Goal: Task Accomplishment & Management: Use online tool/utility

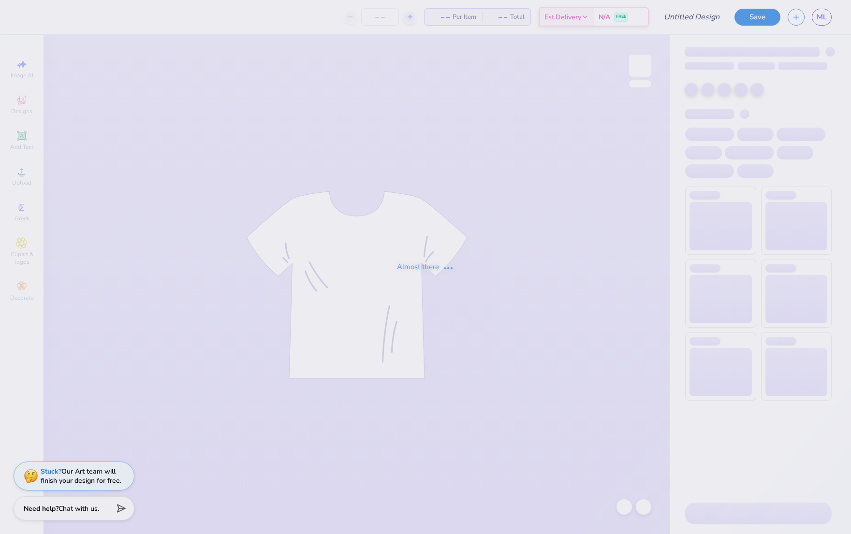
type input "Test 2 Strawberry"
type input "135"
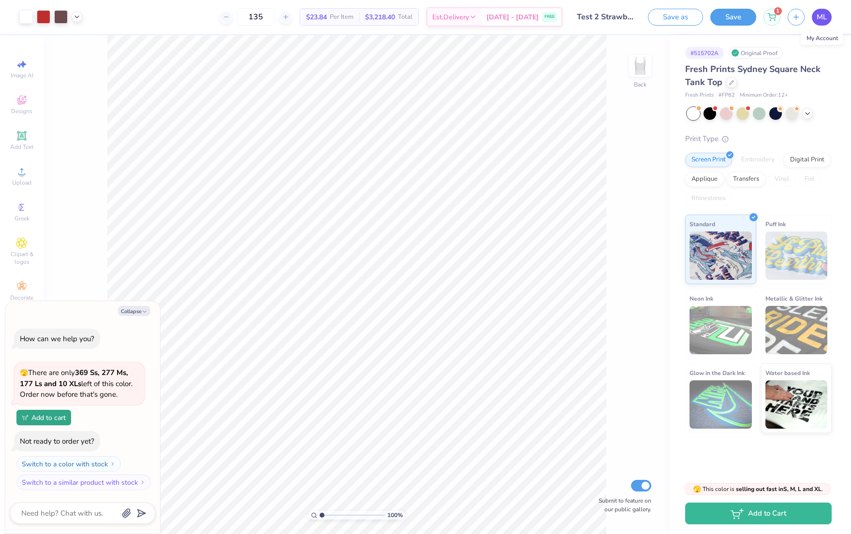
click at [819, 19] on span "ML" at bounding box center [822, 17] width 10 height 11
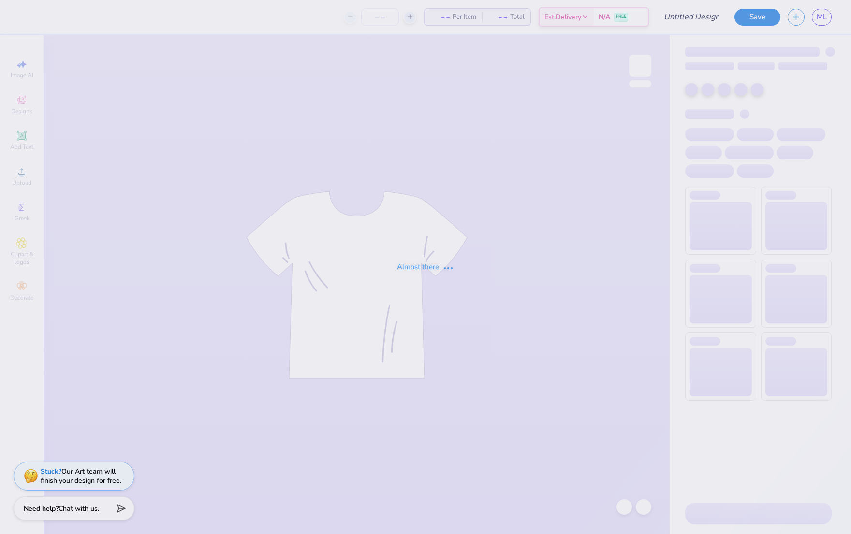
type input "attempt 3"
type input "135"
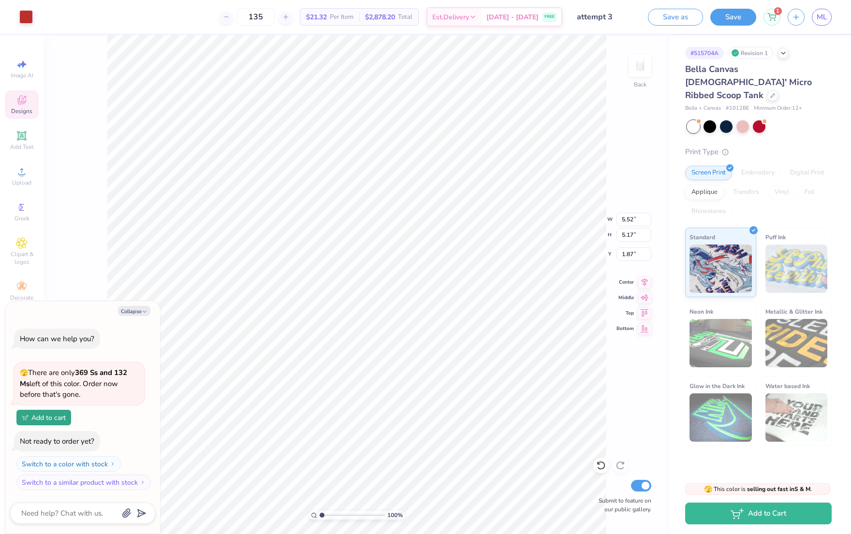
type textarea "x"
type input "2.29"
type input "1.03"
type input "5.92"
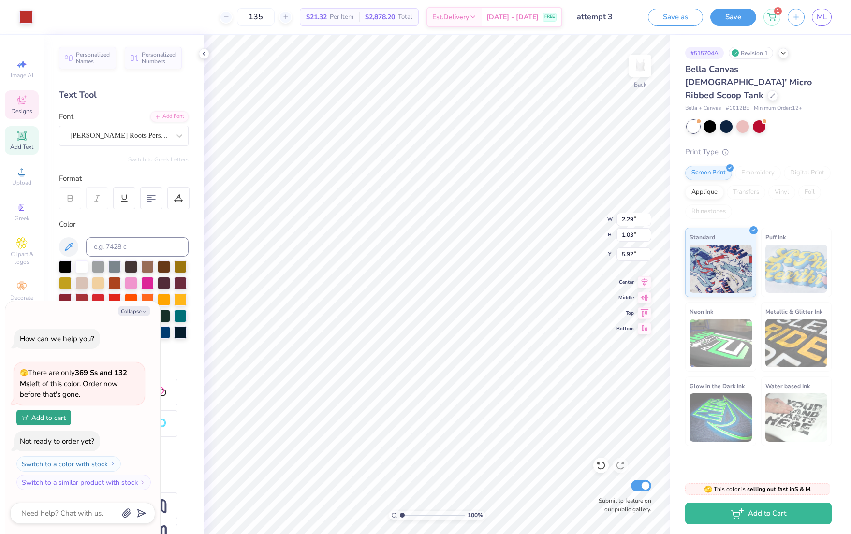
type textarea "x"
type textarea "o"
type textarea "x"
click at [719, 15] on button "Save" at bounding box center [733, 15] width 46 height 17
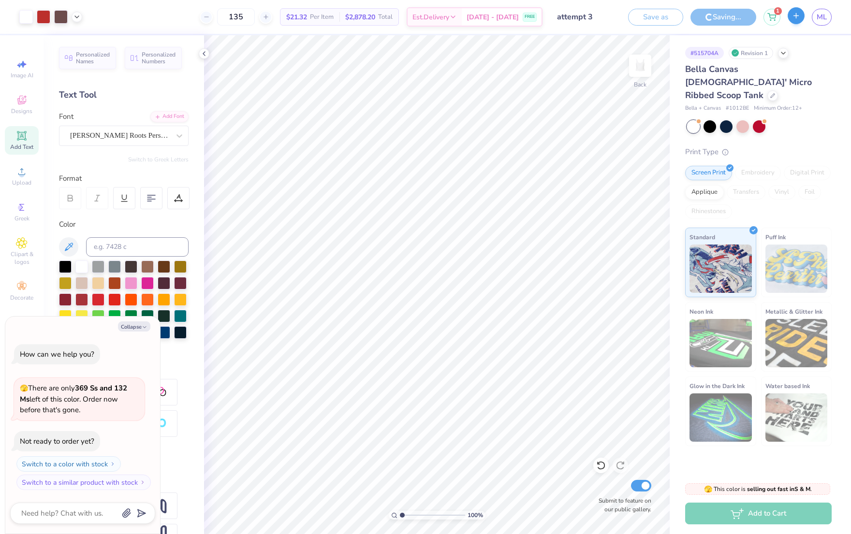
click at [796, 17] on line "button" at bounding box center [796, 15] width 0 height 5
click at [709, 17] on div "Saving..." at bounding box center [723, 17] width 66 height 17
click at [650, 19] on div "Save as" at bounding box center [655, 17] width 55 height 17
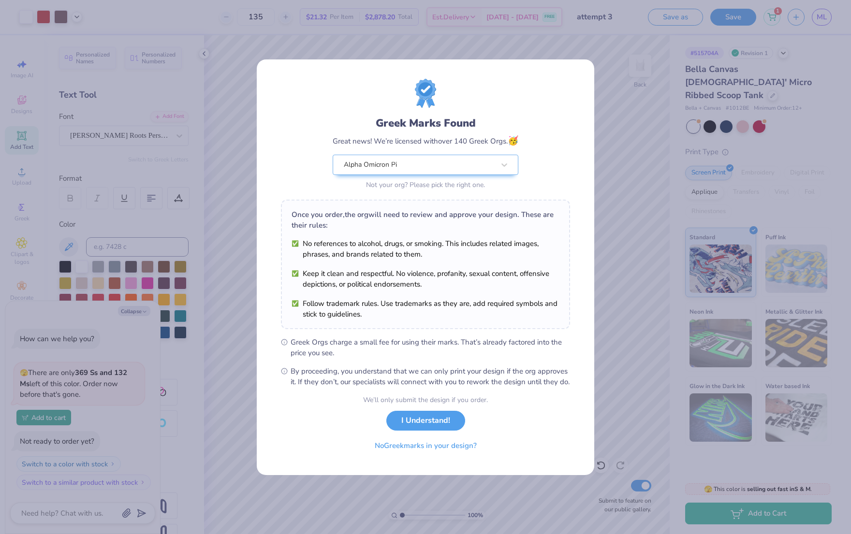
click at [625, 372] on div "Greek Marks Found Great news! We’re licensed with over 140 Greek Orgs. 🥳 Alpha …" at bounding box center [425, 267] width 851 height 534
click at [440, 447] on button "No Greek marks in your design?" at bounding box center [426, 444] width 118 height 20
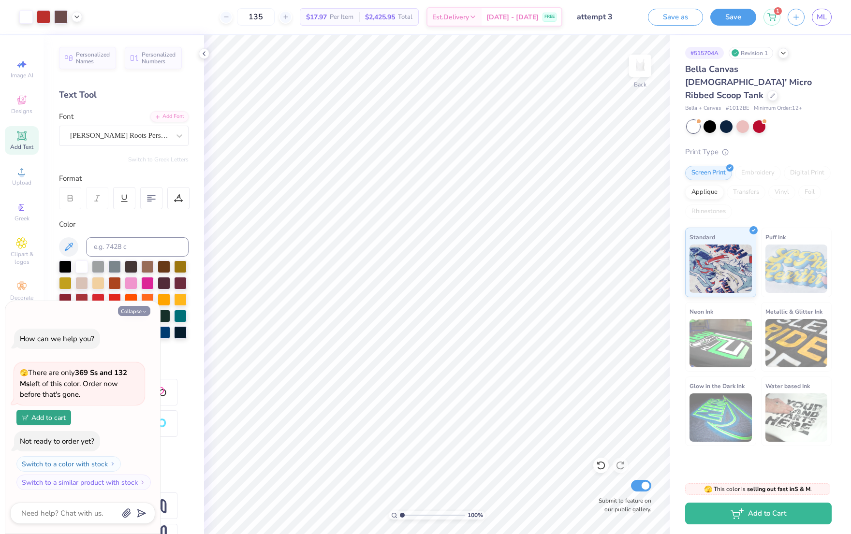
click at [124, 310] on button "Collapse" at bounding box center [134, 311] width 32 height 10
type textarea "x"
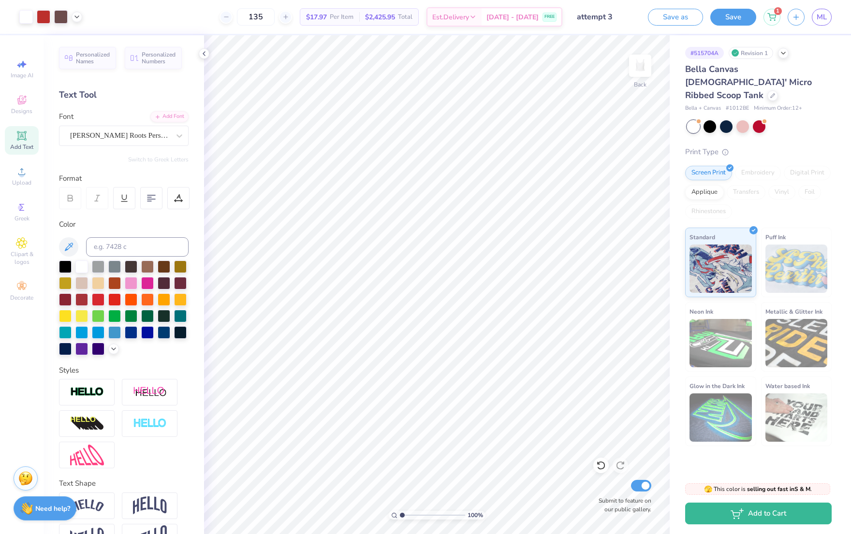
scroll to position [27, 0]
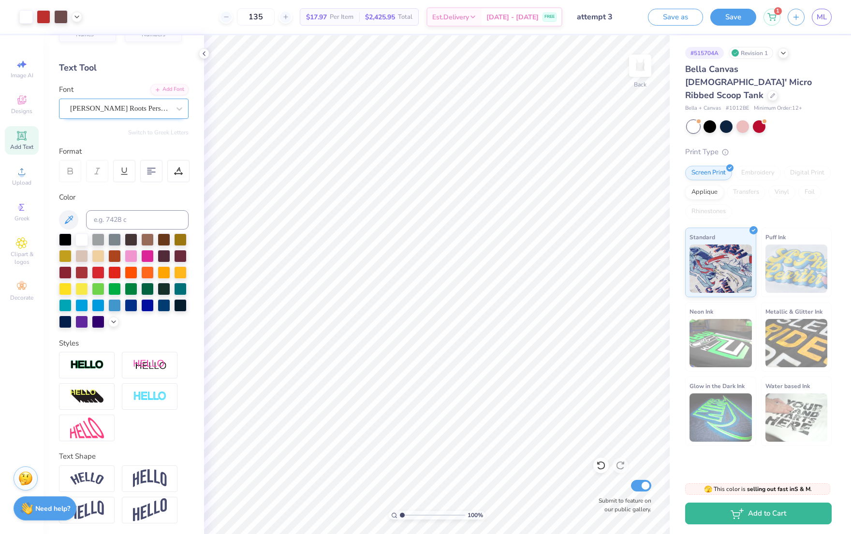
click at [135, 114] on div "Stanley Roots Personal Use" at bounding box center [120, 108] width 102 height 15
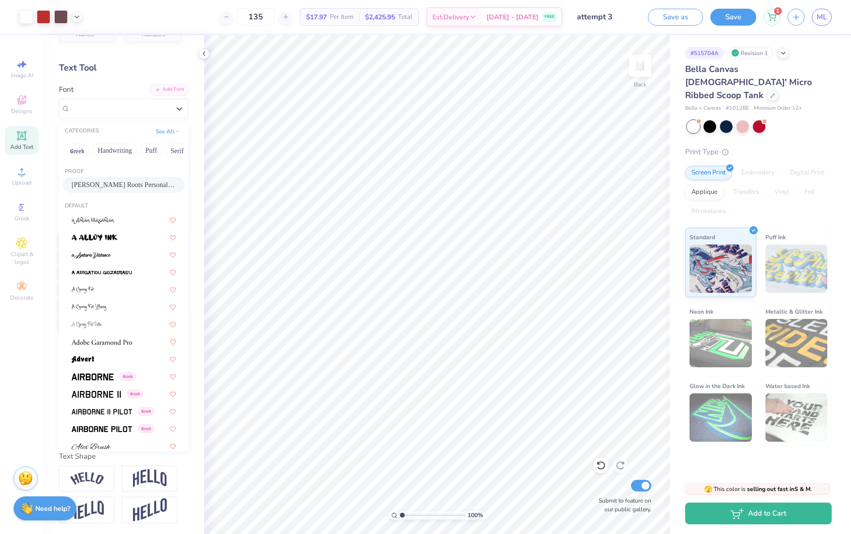
click at [112, 183] on span "Stanley Roots Personal Use" at bounding box center [124, 185] width 104 height 10
click at [426, 395] on div "Art colors 135 $17.97 Per Item $2,425.95 Total Est. Delivery Sep 16 - 19 FREE D…" at bounding box center [425, 267] width 851 height 534
click at [151, 106] on div "Stanley Roots Personal Use" at bounding box center [120, 108] width 100 height 11
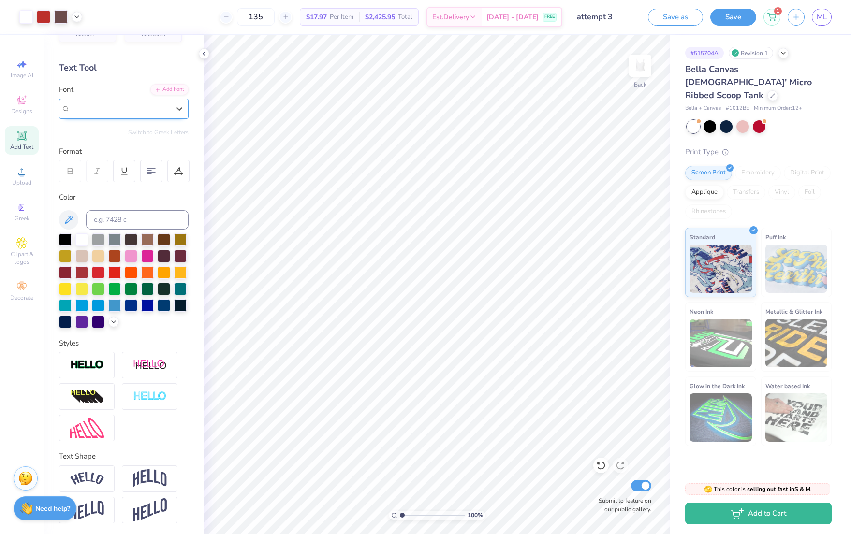
click at [133, 108] on span "Stanley Roots Personal Use" at bounding box center [120, 108] width 100 height 11
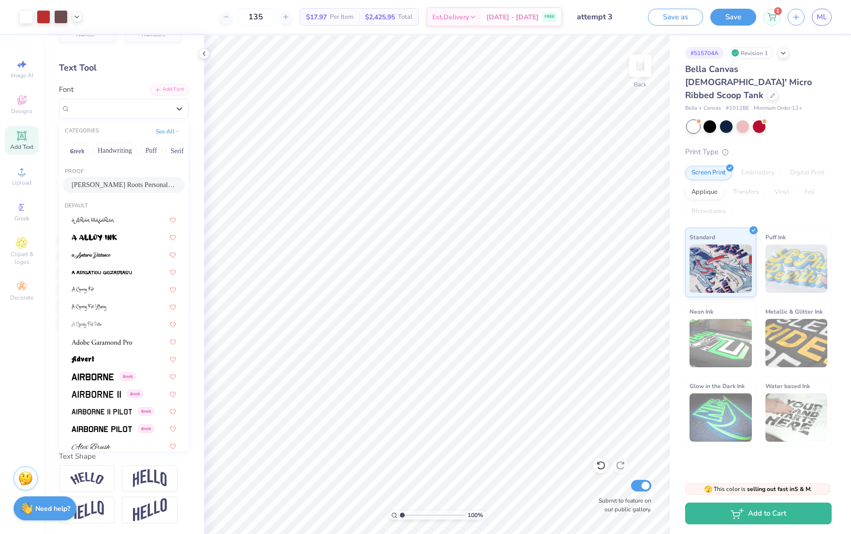
click at [94, 181] on span "Stanley Roots Personal Use" at bounding box center [124, 185] width 104 height 10
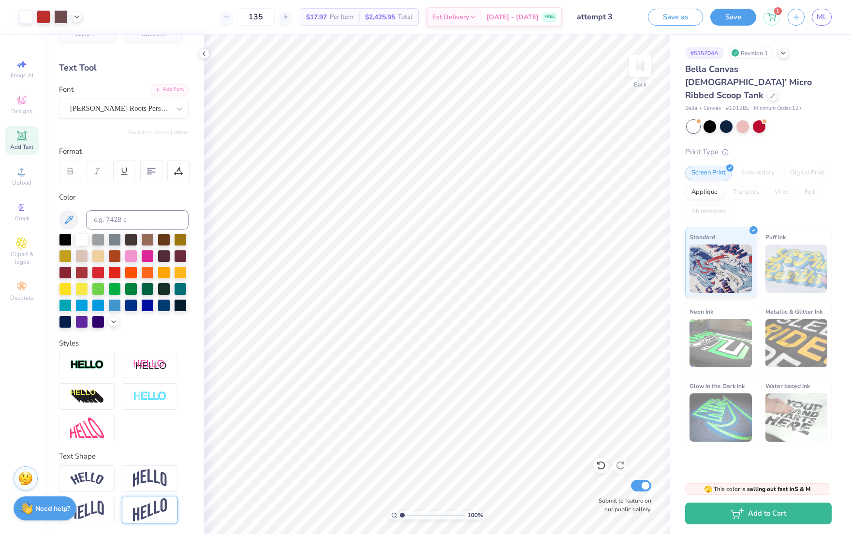
click at [140, 500] on img at bounding box center [150, 511] width 34 height 24
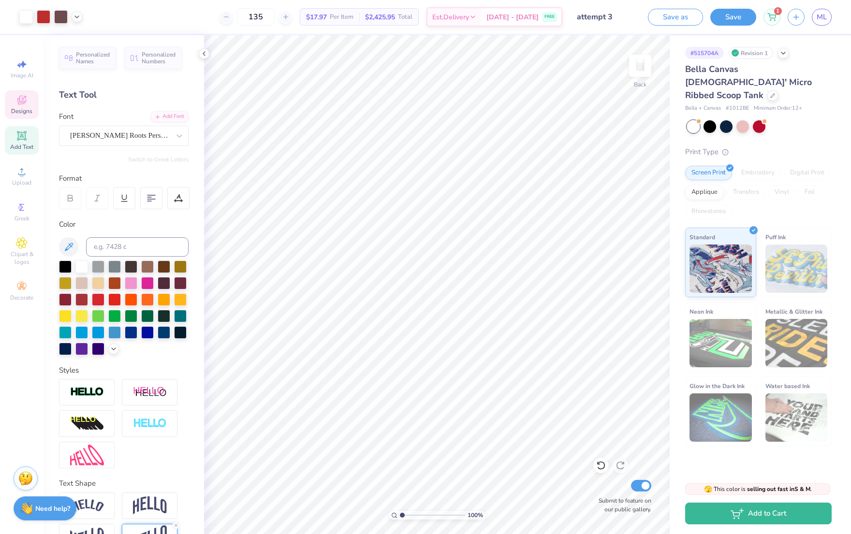
click at [24, 104] on icon at bounding box center [22, 100] width 12 height 12
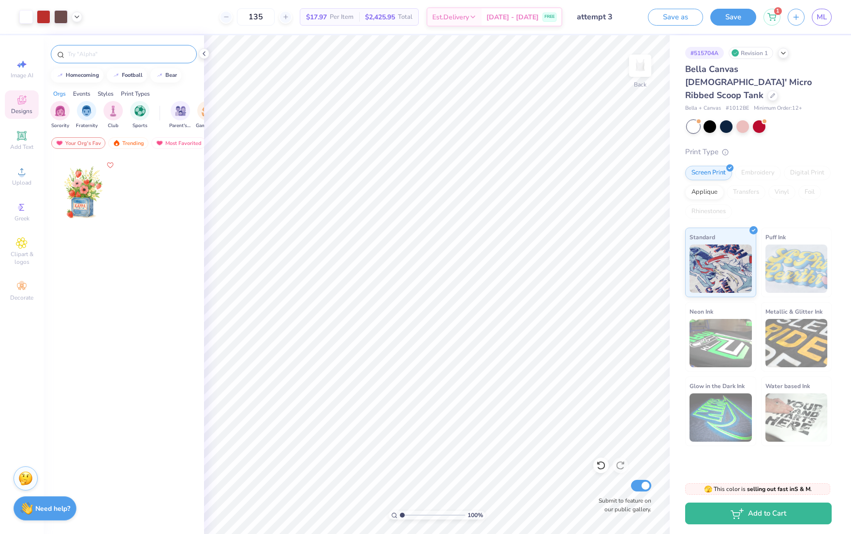
click at [103, 59] on div at bounding box center [124, 54] width 146 height 18
type input "f"
type input "straw"
click at [117, 140] on img at bounding box center [117, 143] width 8 height 7
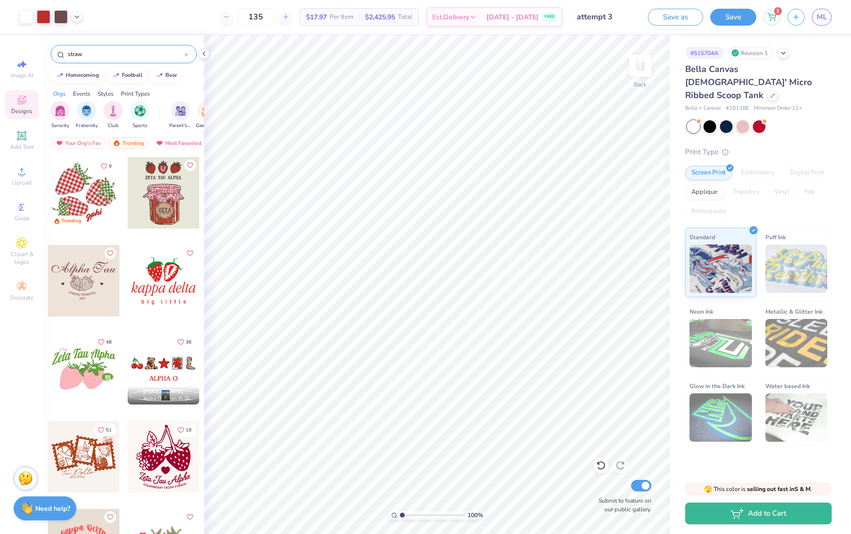
click at [96, 200] on div at bounding box center [84, 193] width 72 height 72
type input "3.48"
type input "2.50"
type input "2.28"
type input "2.34"
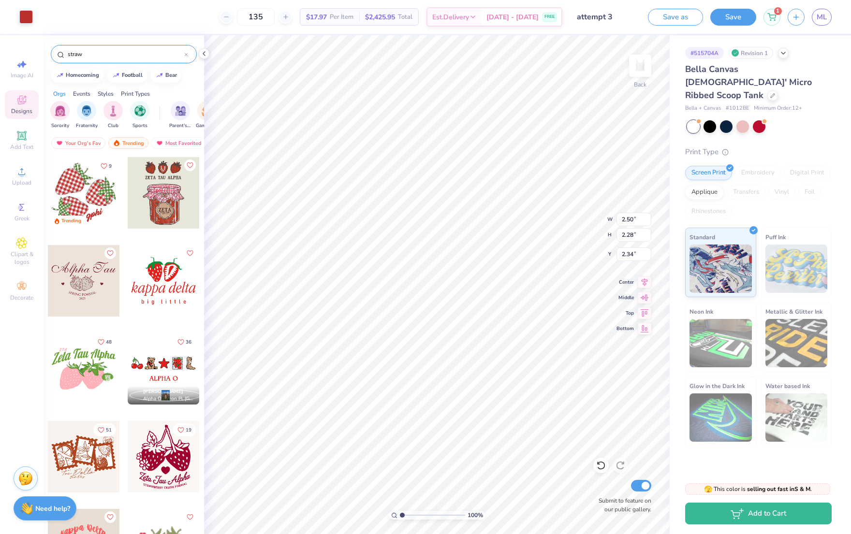
type input "6.45"
type input "6.05"
type input "0.75"
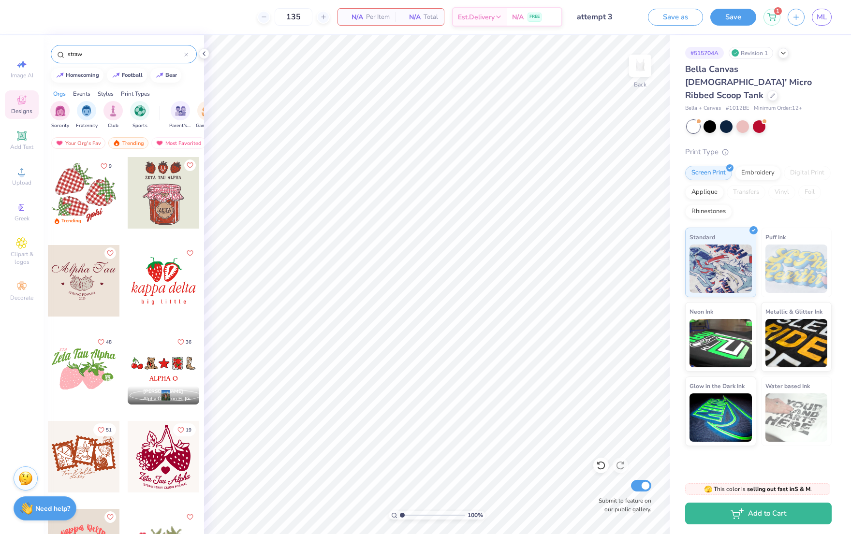
click at [72, 186] on div at bounding box center [84, 193] width 72 height 72
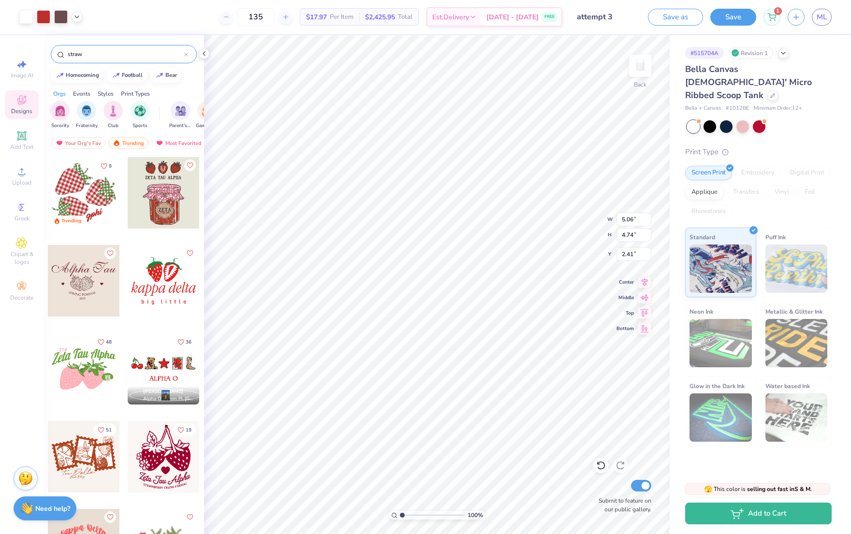
type input "5.06"
type input "4.74"
type input "2.38"
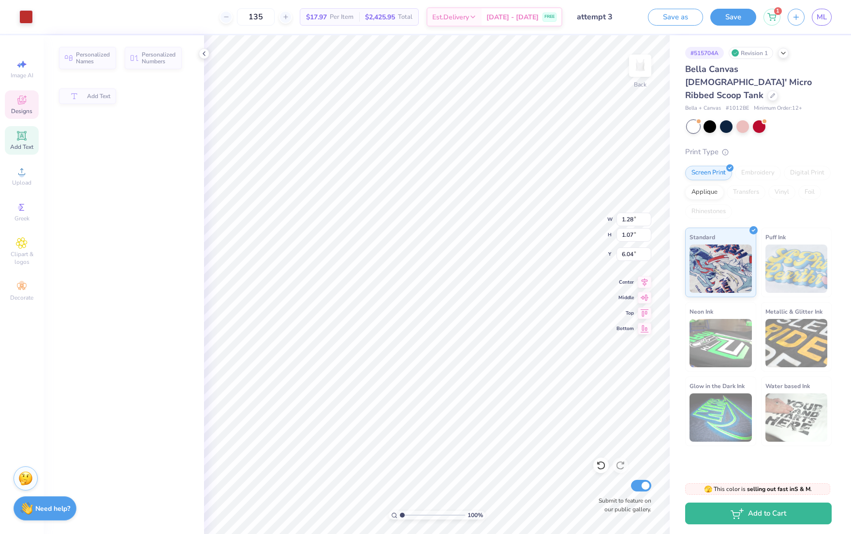
type input "1.28"
type input "1.07"
type input "6.04"
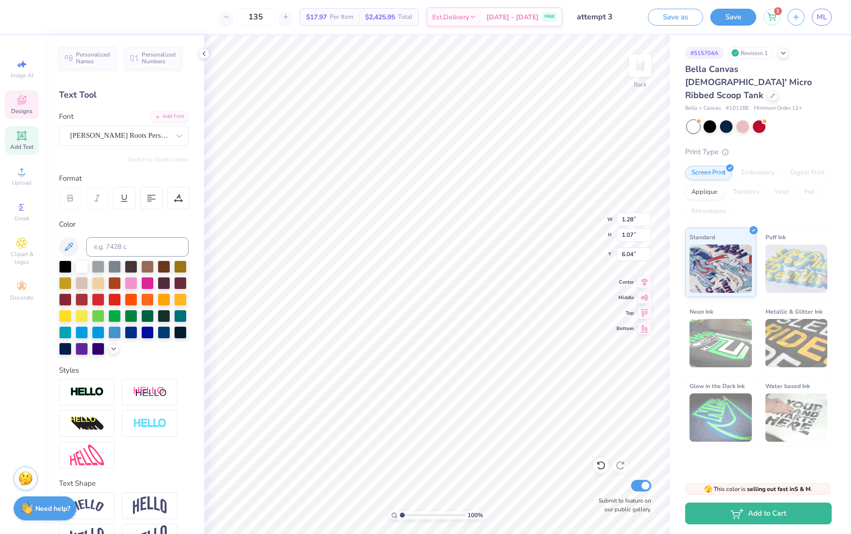
type textarea "alpha o"
click at [818, 15] on span "ML" at bounding box center [822, 17] width 10 height 11
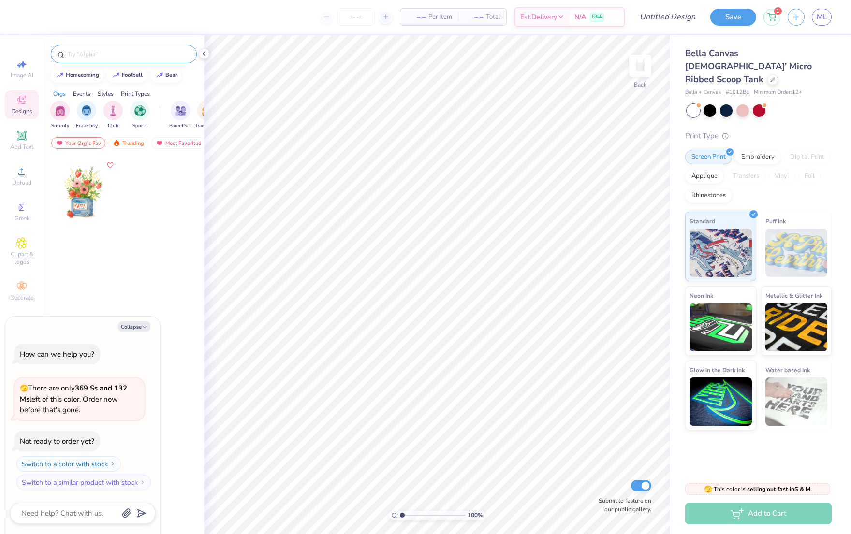
type textarea "x"
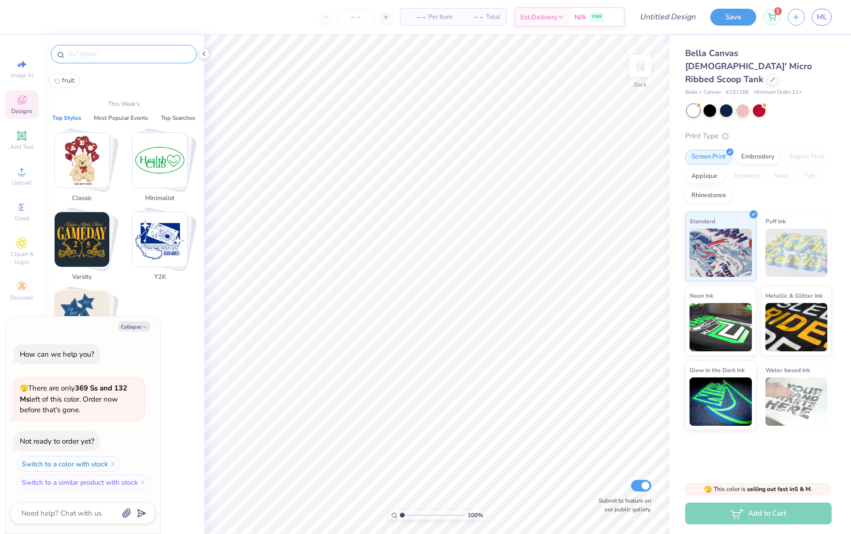
click at [94, 54] on input "text" at bounding box center [129, 54] width 124 height 10
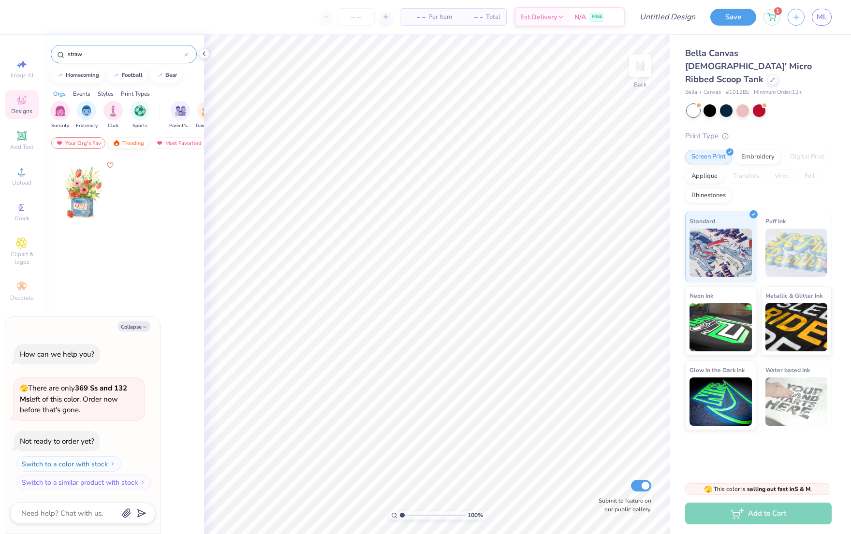
type input "straw"
click at [128, 137] on div "Trending" at bounding box center [128, 143] width 40 height 12
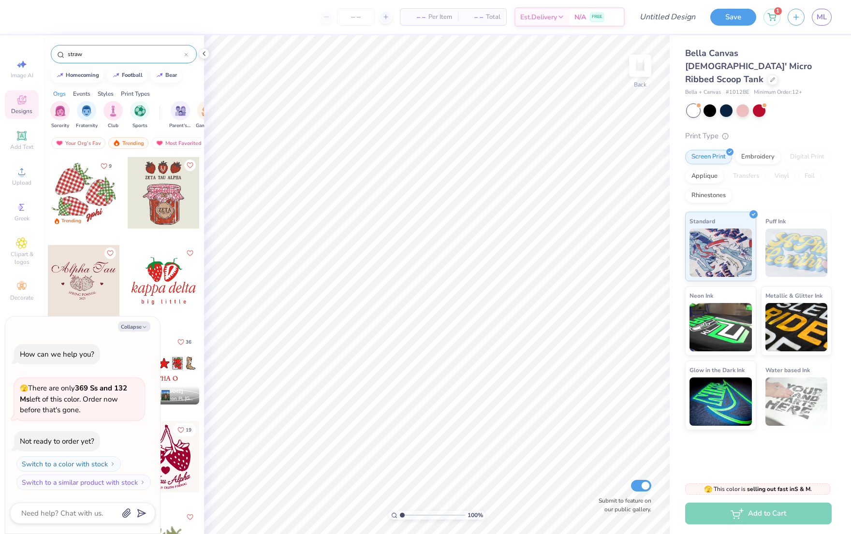
click at [75, 187] on div at bounding box center [84, 193] width 72 height 72
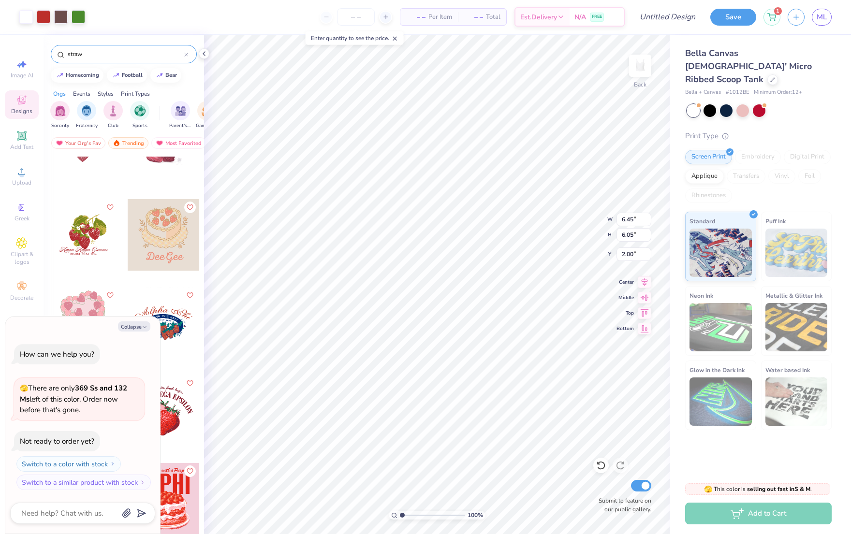
scroll to position [595, 0]
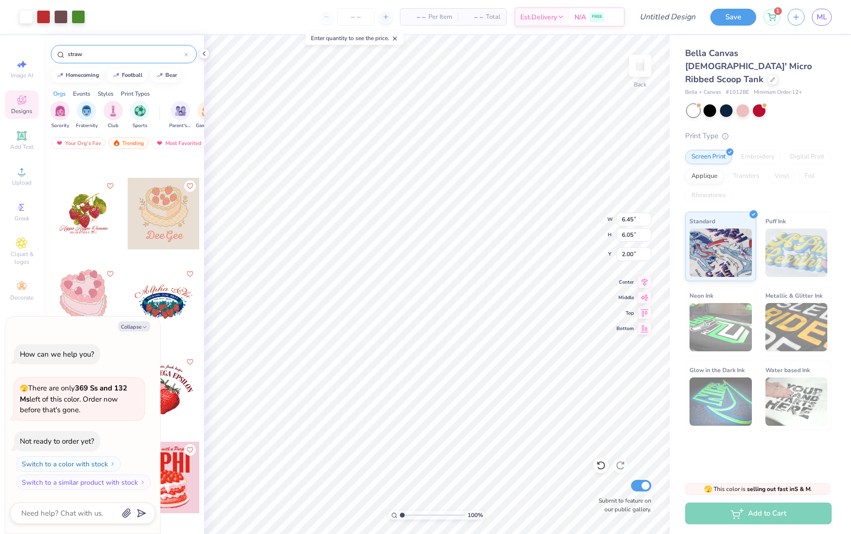
click at [74, 209] on div at bounding box center [84, 214] width 72 height 72
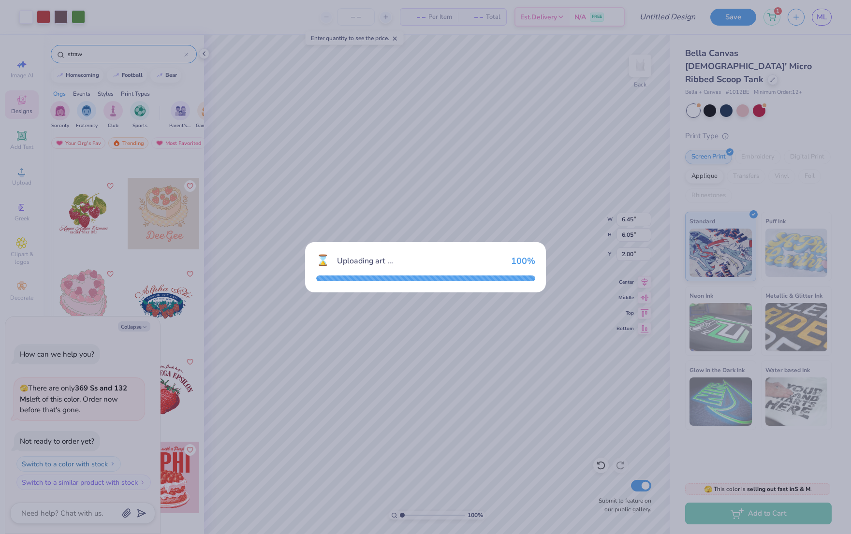
type textarea "x"
type input "6.79"
type input "5.74"
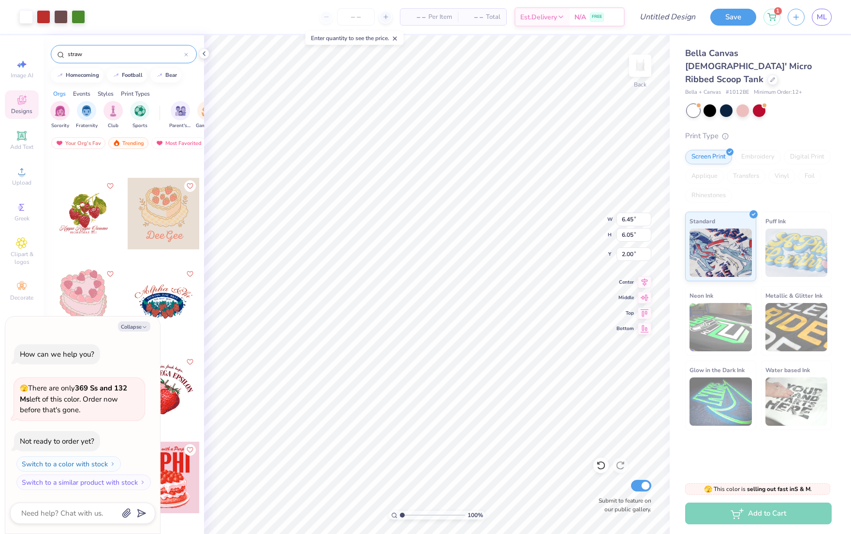
type textarea "x"
type input "6.79"
type input "5.74"
type textarea "x"
type input "6.45"
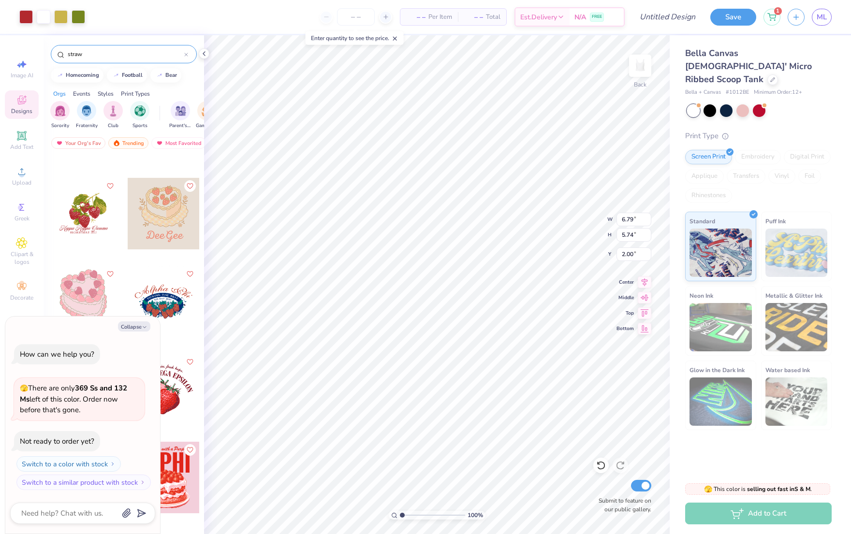
type input "6.05"
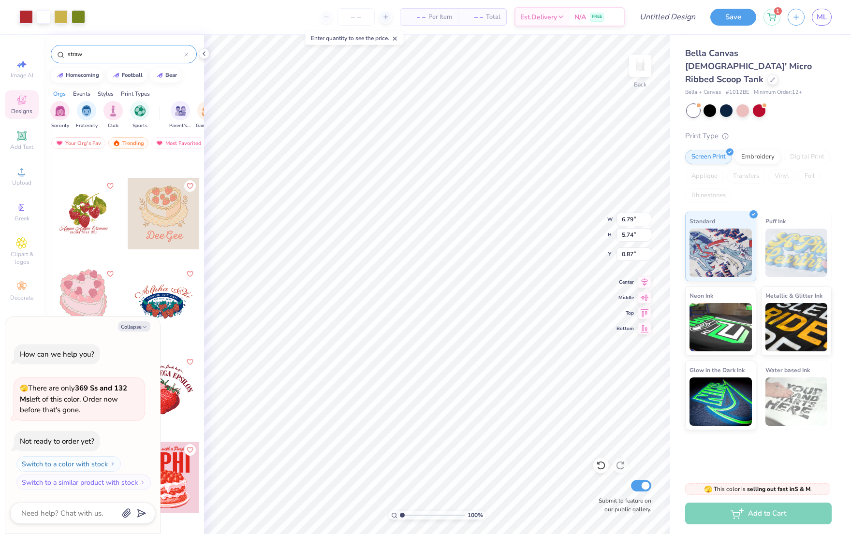
type textarea "x"
type input "1.58"
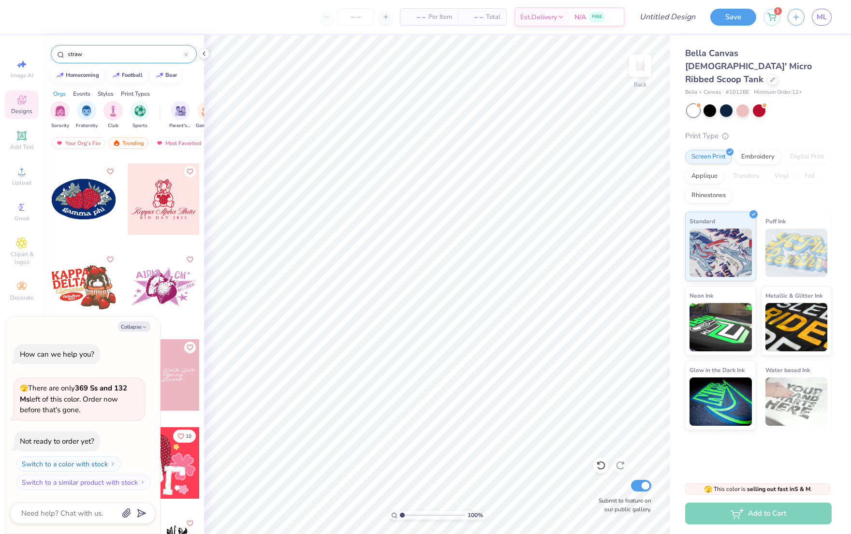
scroll to position [1480, 0]
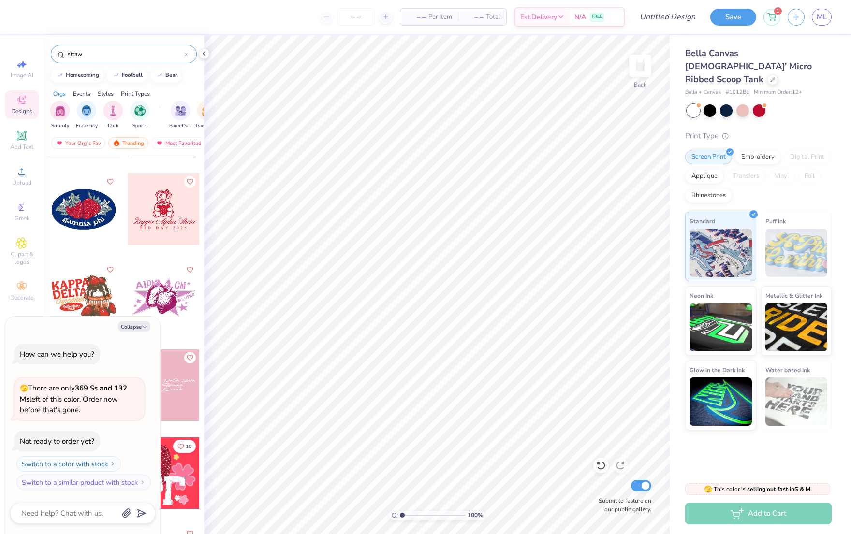
click at [79, 216] on div at bounding box center [84, 210] width 72 height 72
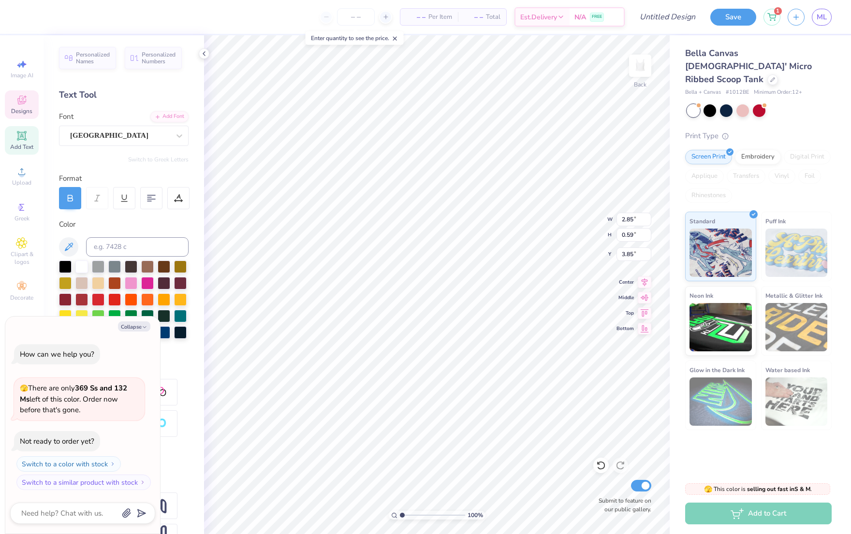
scroll to position [0, 0]
type textarea "x"
type textarea "a"
type textarea "x"
type textarea "al"
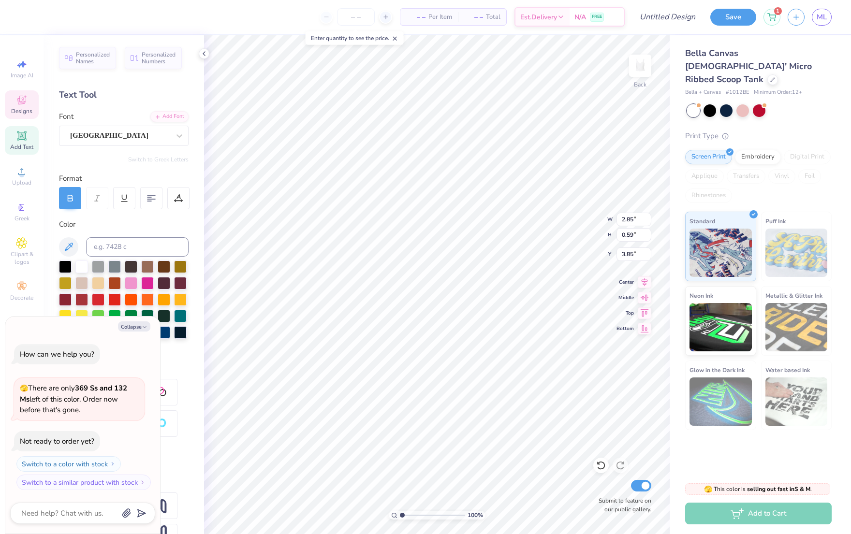
type textarea "x"
type textarea "alp"
type textarea "x"
type textarea "alph"
type textarea "x"
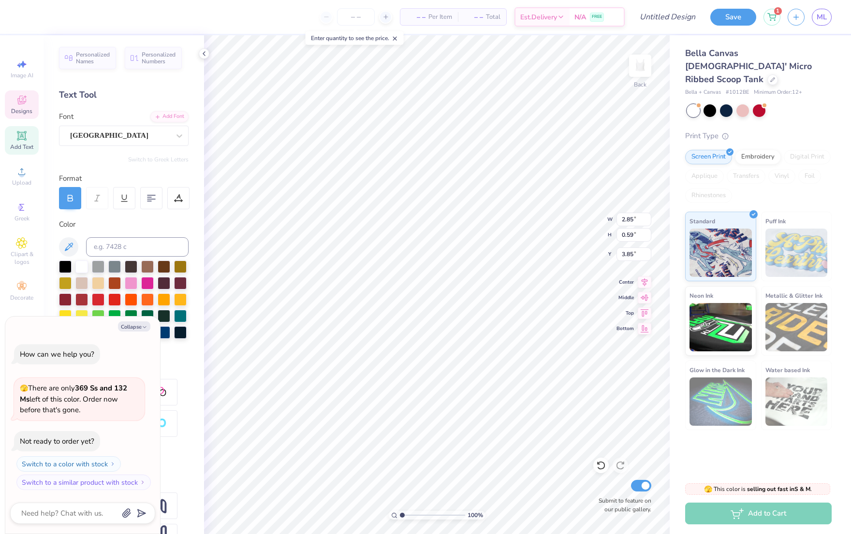
type textarea "alpha"
type textarea "x"
type textarea "alpha"
type textarea "x"
type textarea "alpha o"
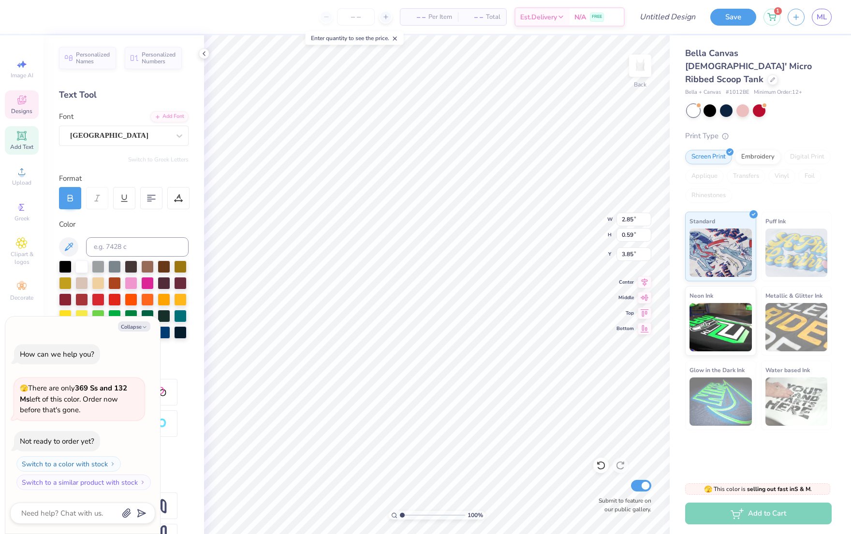
type textarea "x"
type textarea "alpha om"
type textarea "x"
type textarea "alpha om"
type textarea "x"
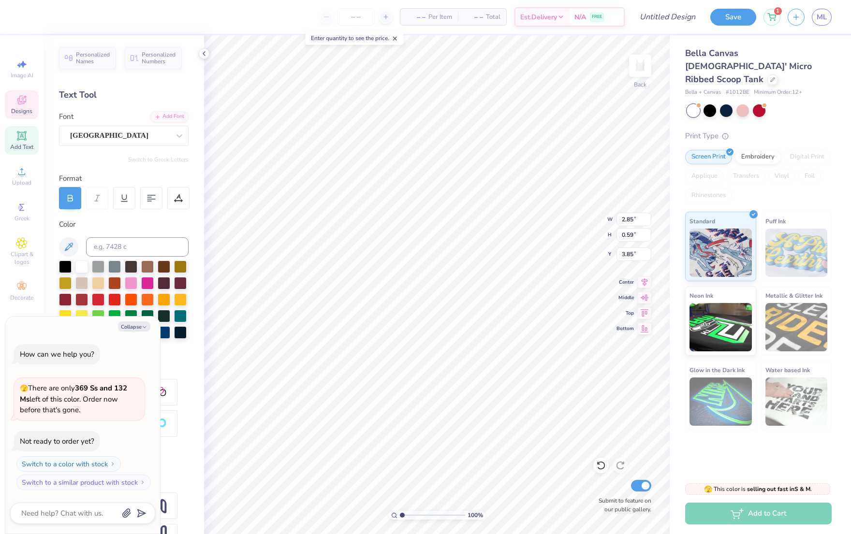
type textarea "alpha omi"
type textarea "x"
type textarea "alpha omic"
type textarea "x"
type textarea "alpha omicr"
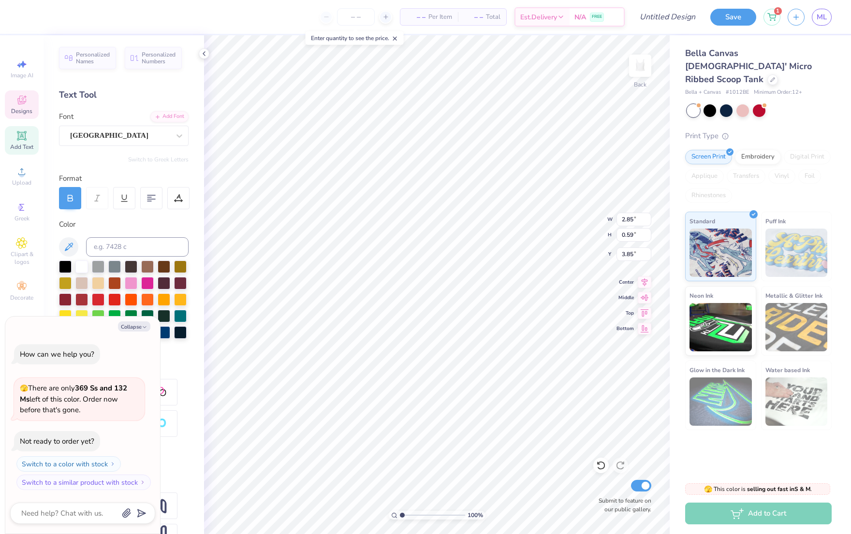
type textarea "x"
type textarea "alpha omicro"
type textarea "x"
type textarea "alpha omicron"
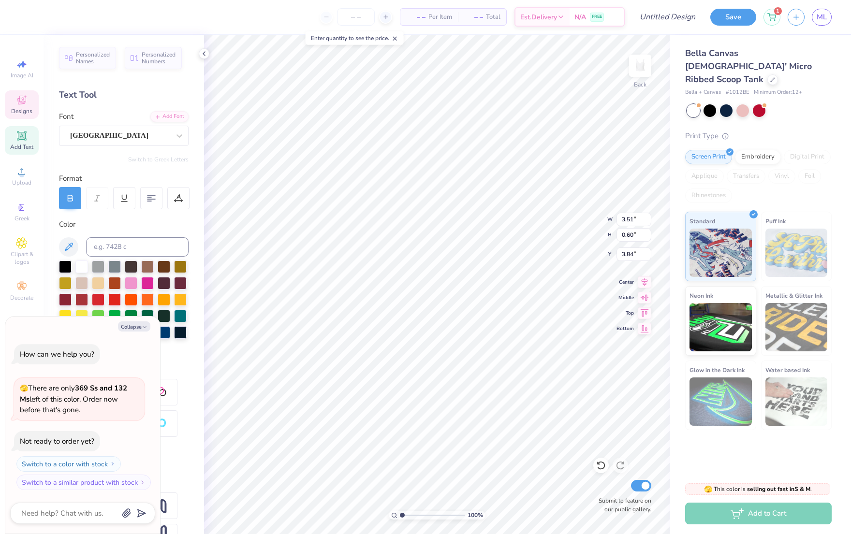
type textarea "x"
type textarea "alpha O"
type textarea "x"
type textarea "apha O"
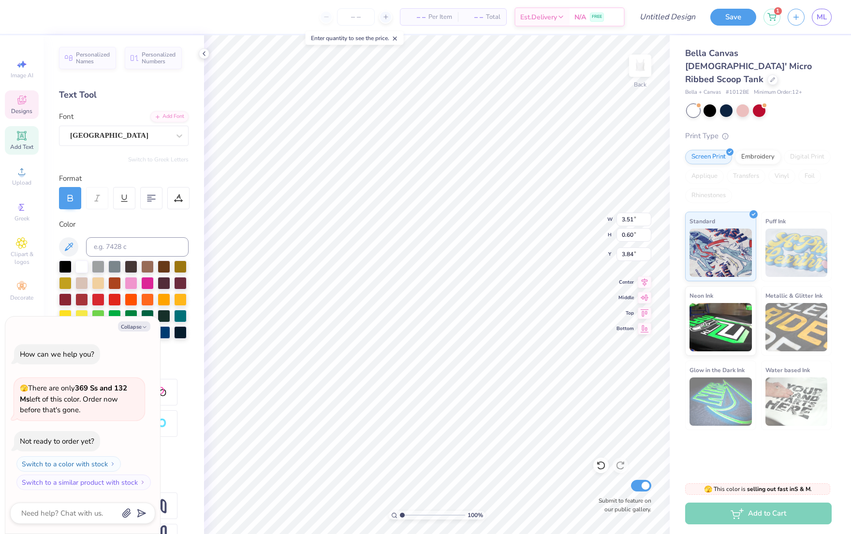
type textarea "x"
type textarea "pha O"
type textarea "x"
type textarea "Apha O"
type textarea "x"
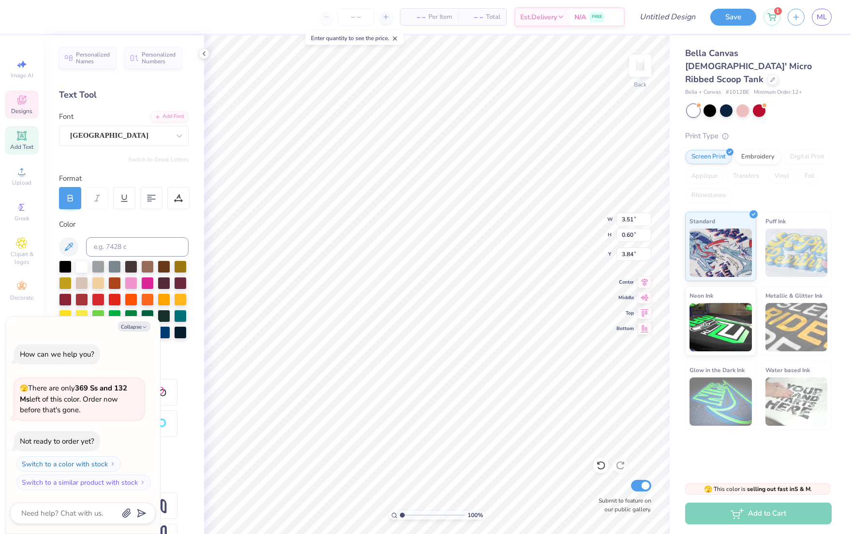
type textarea "Alpha O"
click at [142, 327] on icon "button" at bounding box center [145, 327] width 6 height 6
type textarea "x"
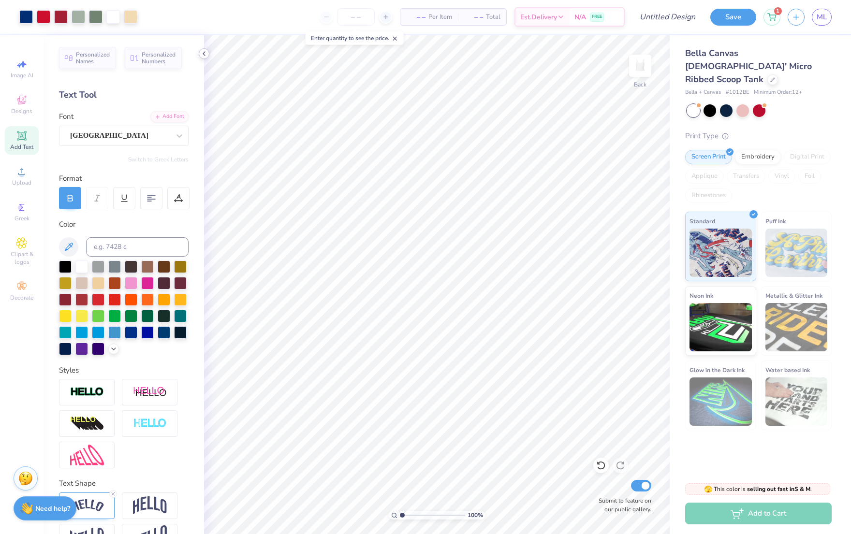
click at [205, 53] on icon at bounding box center [204, 54] width 8 height 8
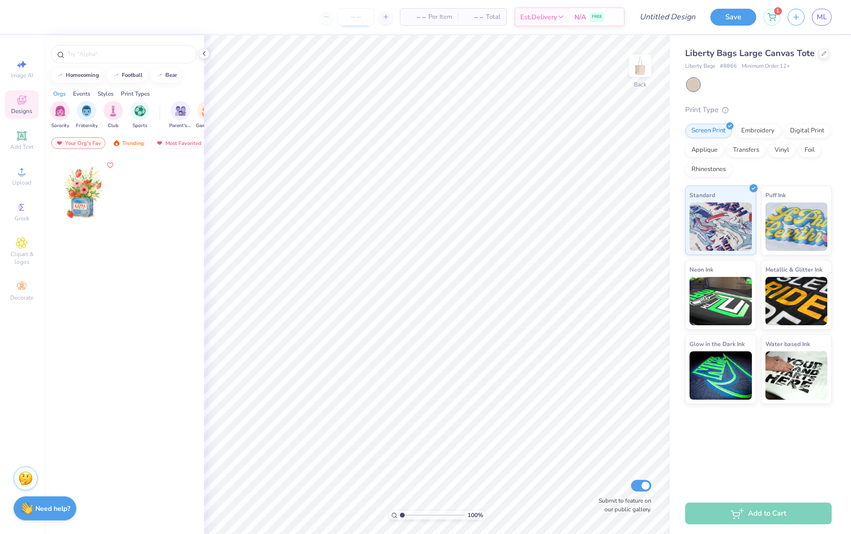
click at [353, 16] on input "number" at bounding box center [356, 16] width 38 height 17
type input "30"
click at [92, 53] on input "text" at bounding box center [129, 54] width 124 height 10
type input "straw"
click at [127, 146] on div "Trending" at bounding box center [128, 143] width 40 height 12
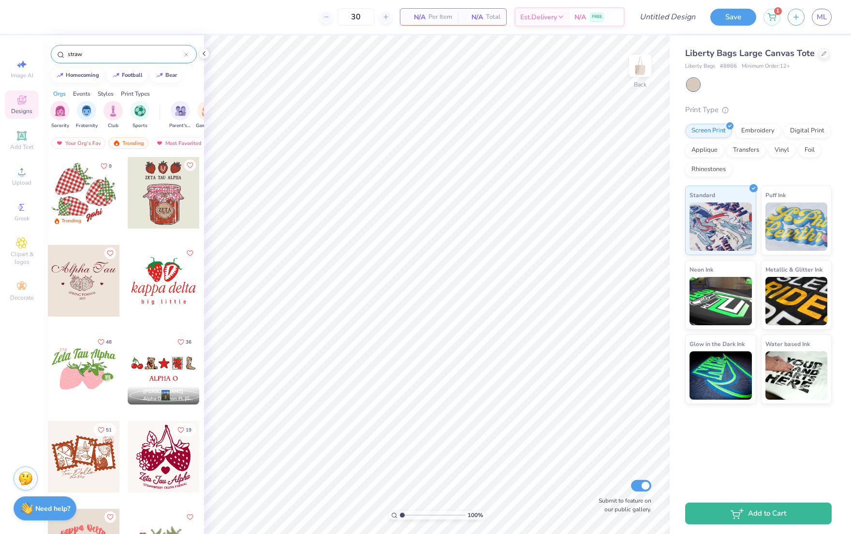
click at [48, 183] on div at bounding box center [12, 193] width 72 height 72
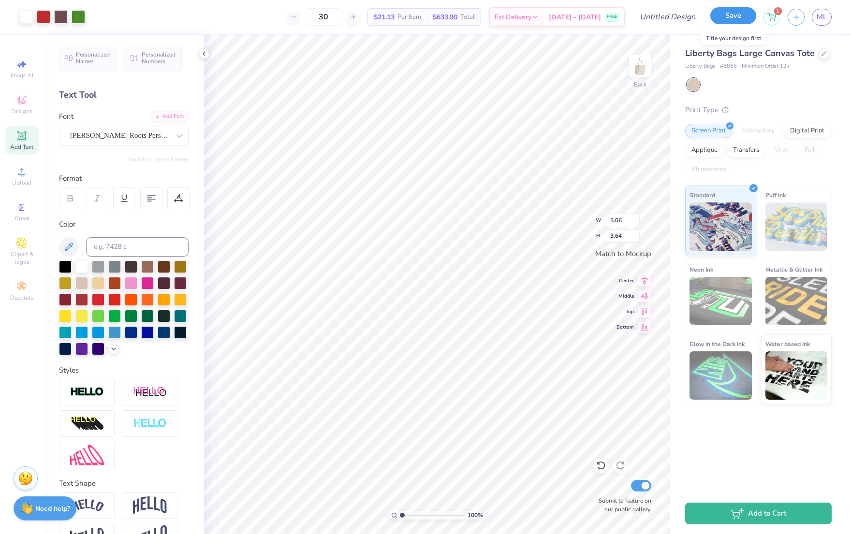
click at [727, 20] on button "Save" at bounding box center [733, 15] width 46 height 17
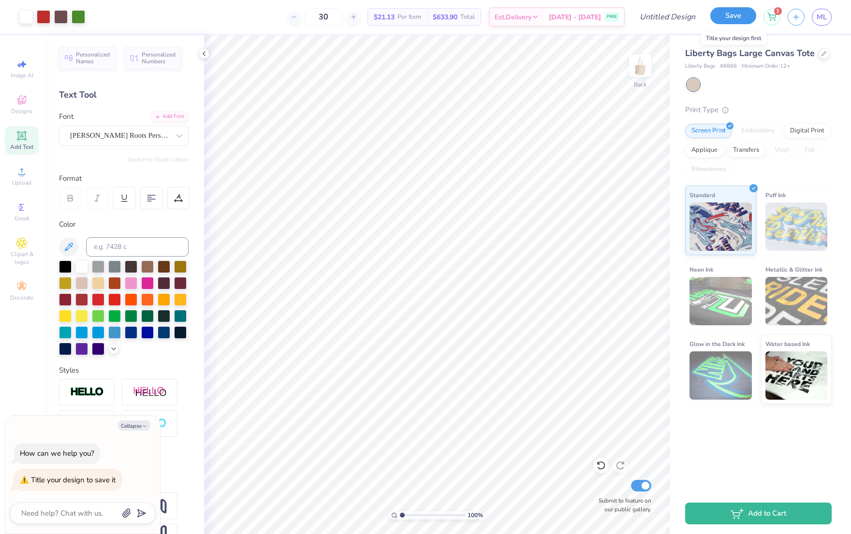
click at [730, 18] on button "Save" at bounding box center [733, 15] width 46 height 17
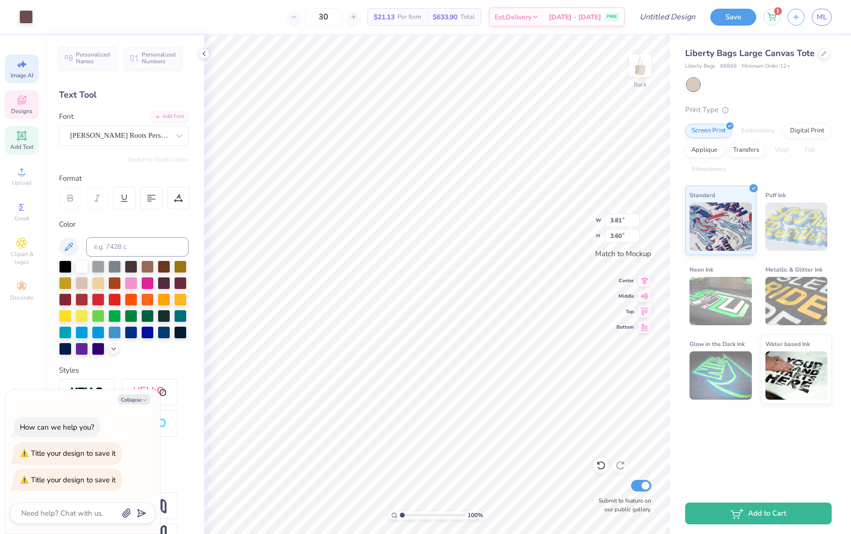
type textarea "x"
type input "3.85"
type input "3.64"
type textarea "x"
type input "2.55"
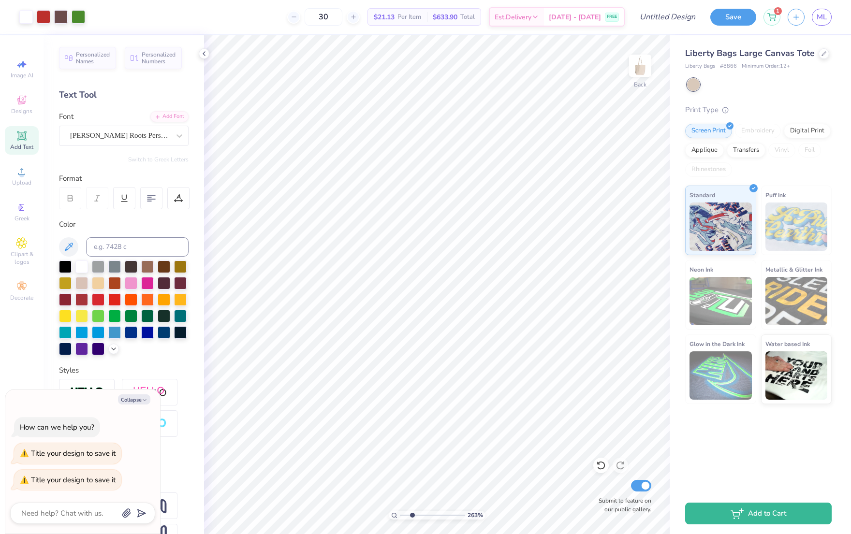
drag, startPoint x: 402, startPoint y: 516, endPoint x: 411, endPoint y: 516, distance: 9.2
click at [412, 519] on input "range" at bounding box center [432, 515] width 65 height 9
type textarea "x"
type input "2.82"
type input "3.53"
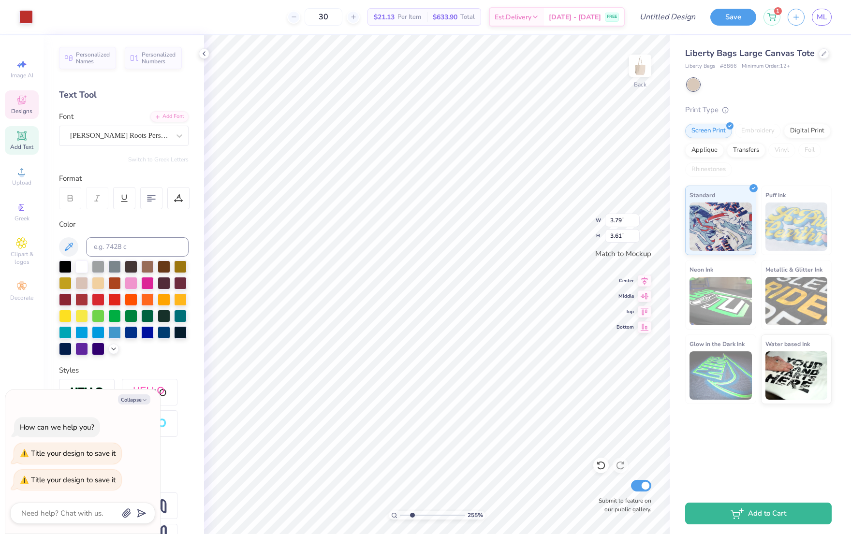
type textarea "x"
type input "3.85"
type input "3.64"
type textarea "x"
type input "1.48"
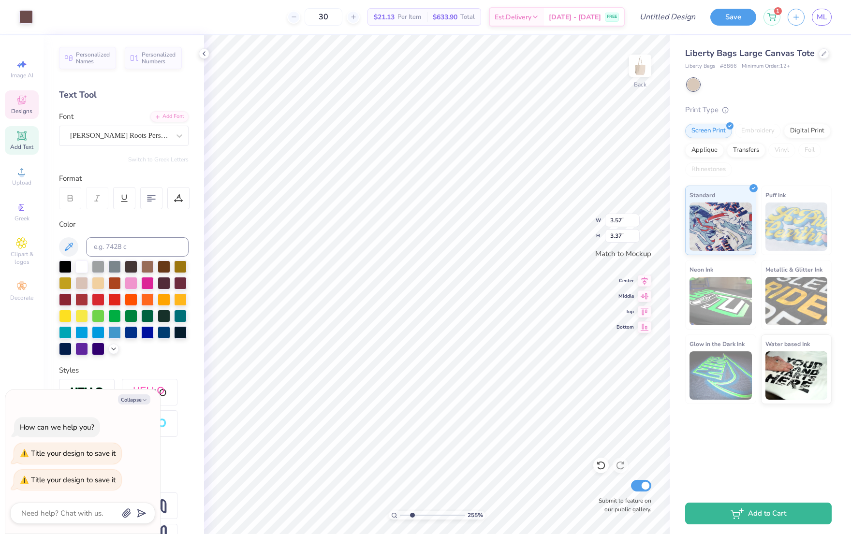
type input "3.03"
type textarea "x"
type input "2.74"
type input "3.49"
type textarea "x"
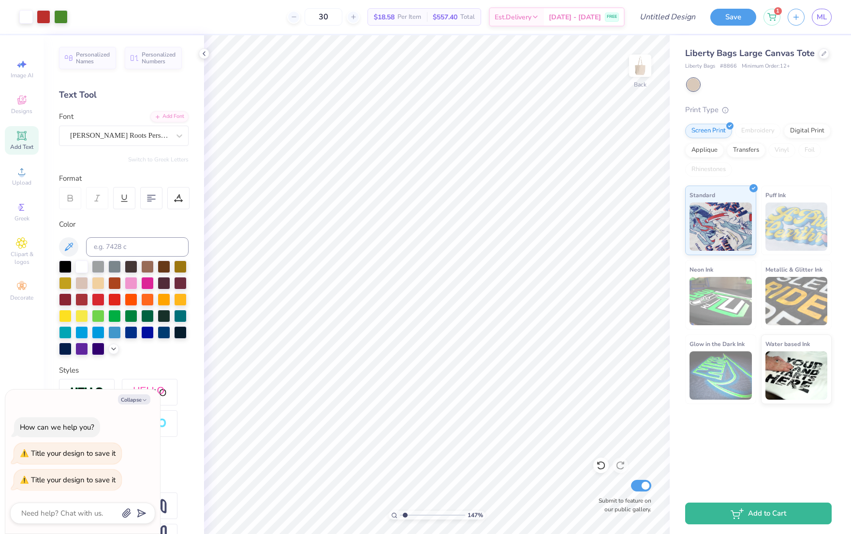
click at [405, 515] on input "range" at bounding box center [432, 515] width 65 height 9
type input "1.03"
click at [402, 516] on input "range" at bounding box center [432, 515] width 65 height 9
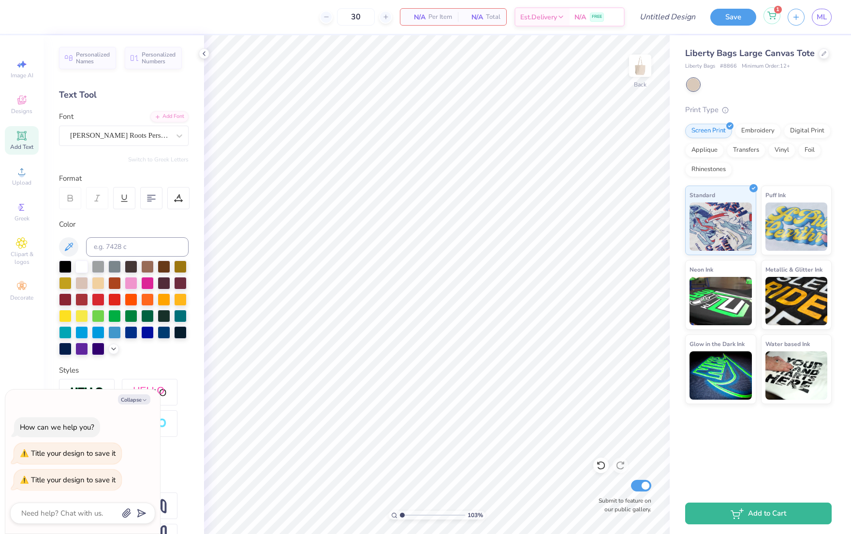
click at [766, 16] on div "1" at bounding box center [771, 15] width 17 height 17
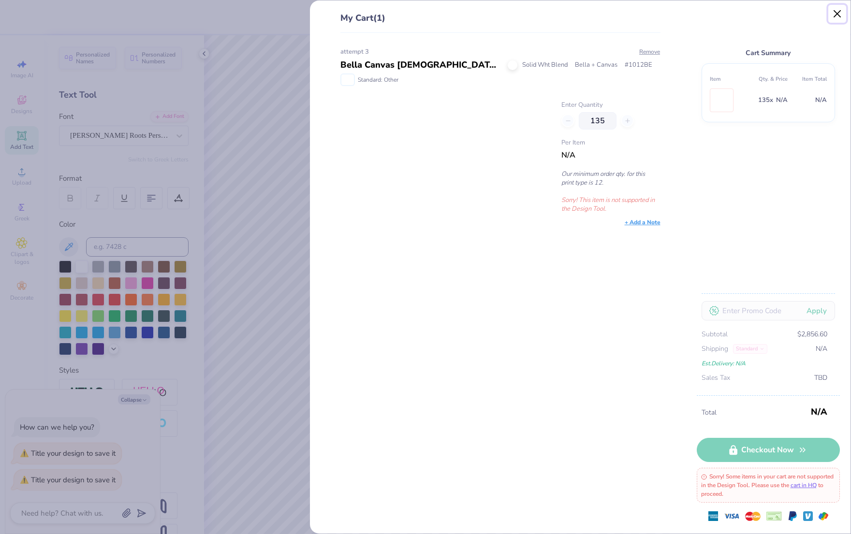
click at [836, 16] on button "Close" at bounding box center [837, 14] width 18 height 18
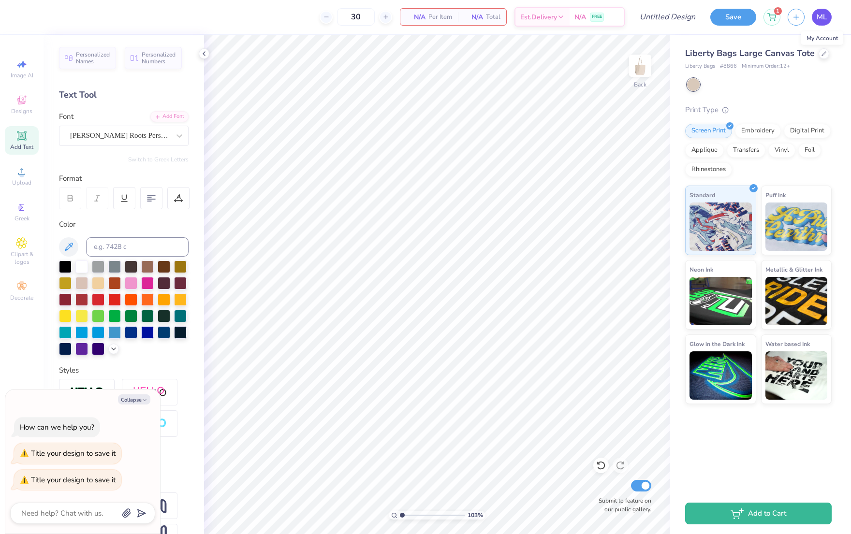
click at [823, 16] on span "ML" at bounding box center [822, 17] width 10 height 11
type textarea "x"
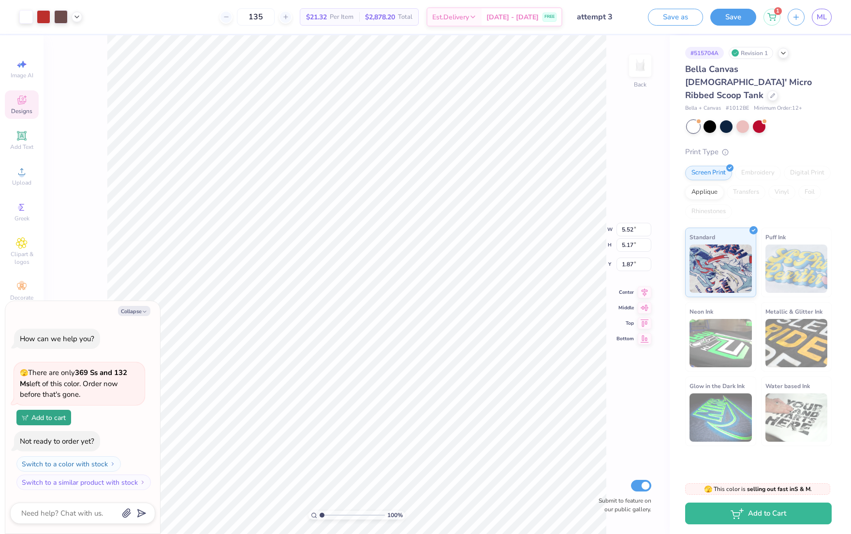
type textarea "x"
type input "2.8"
click at [333, 515] on input "range" at bounding box center [352, 515] width 65 height 9
type textarea "x"
type input "2.50"
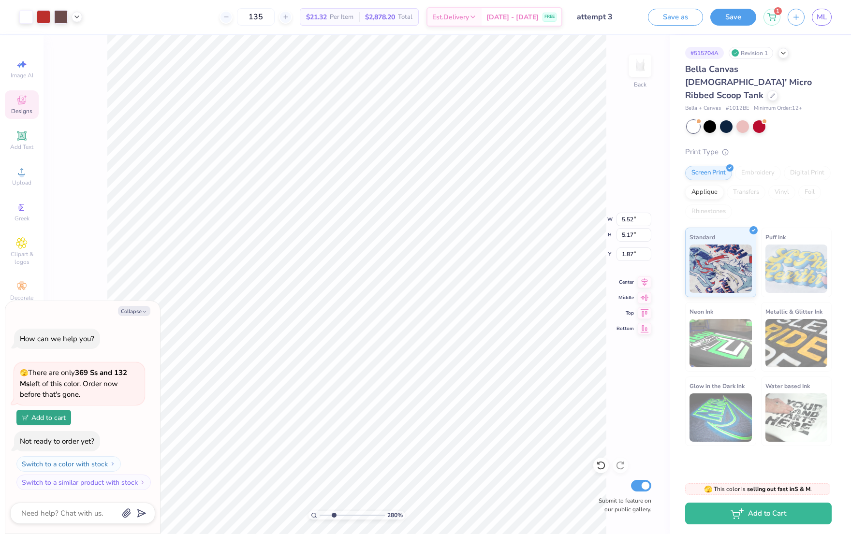
type input "2.28"
type input "2.34"
type textarea "x"
type input "2.27"
click at [137, 310] on button "Collapse" at bounding box center [134, 311] width 32 height 10
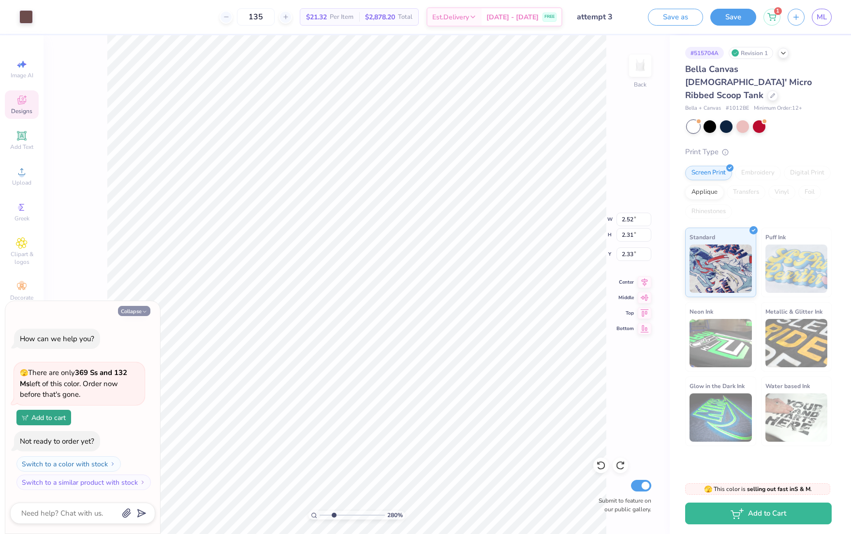
type textarea "x"
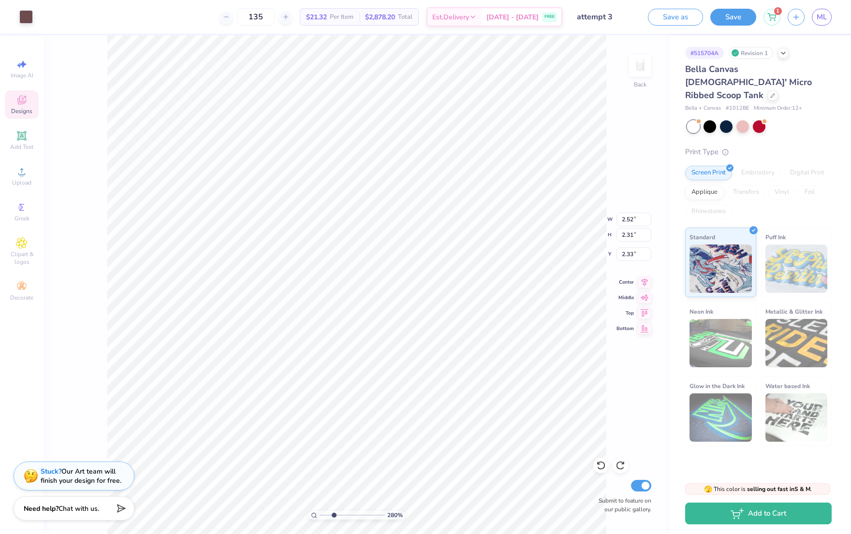
type input "2.50"
type input "2.28"
type input "2.34"
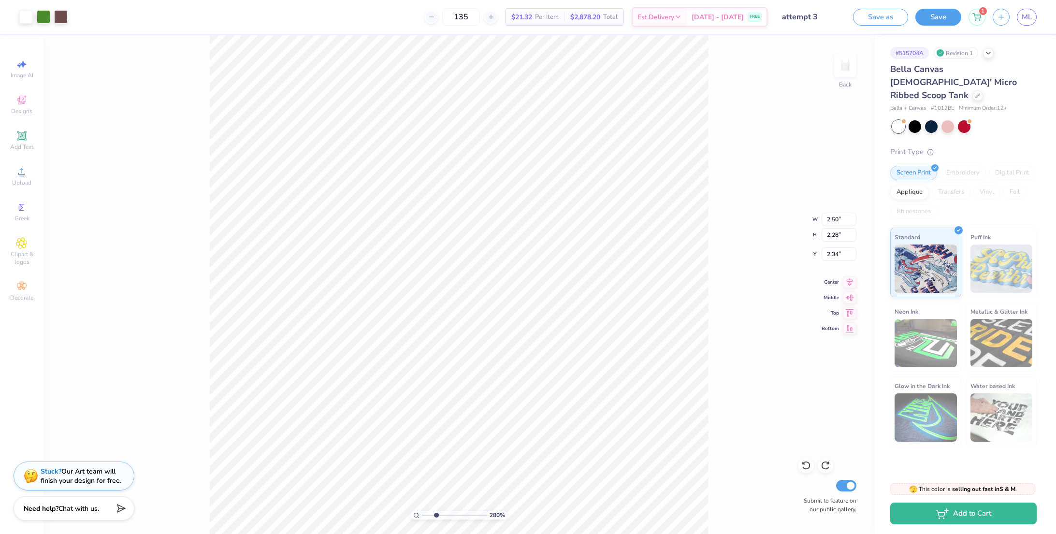
type input "1.66"
type input "1.90"
type input "1.87"
click at [24, 16] on div at bounding box center [26, 16] width 14 height 14
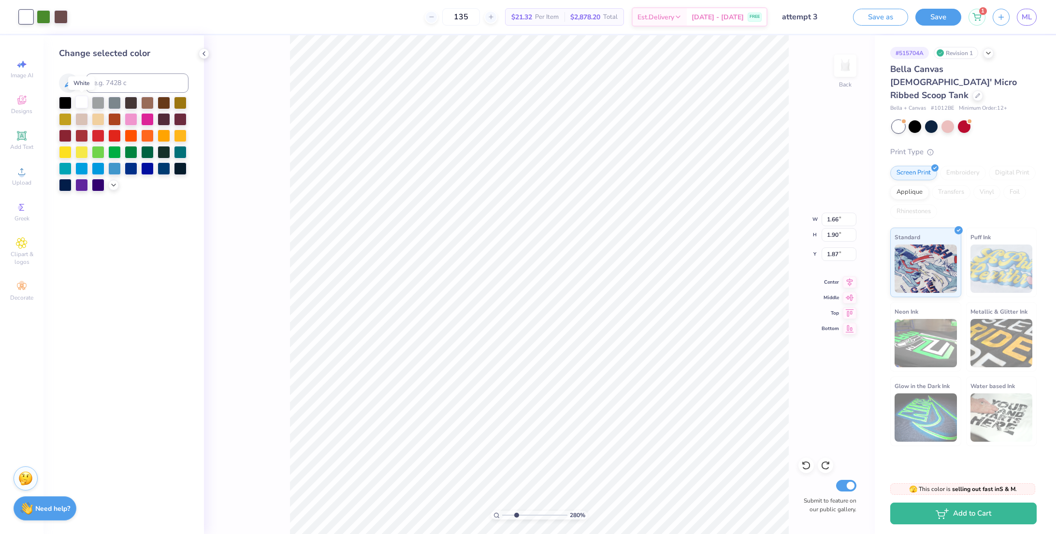
click at [79, 98] on div at bounding box center [81, 102] width 13 height 13
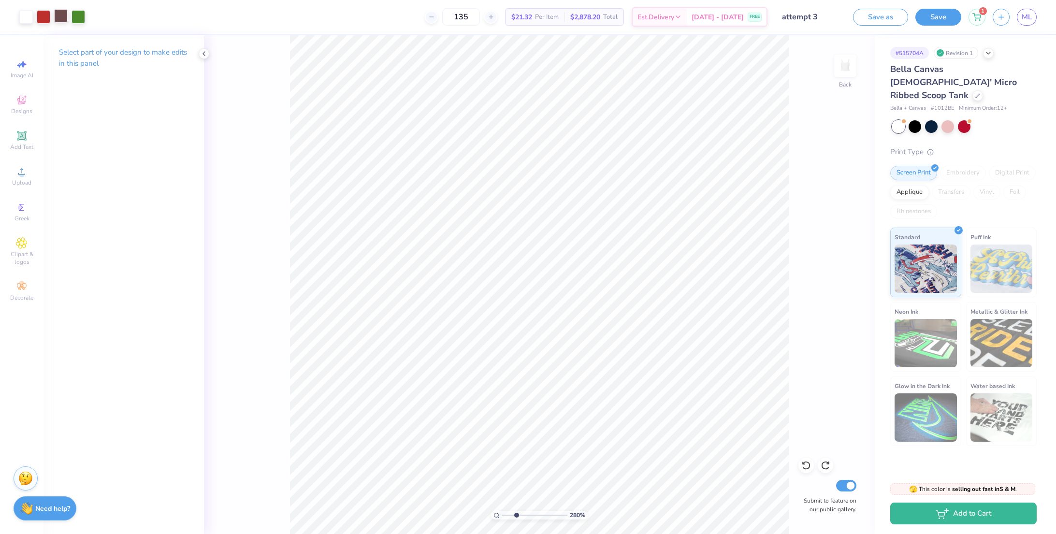
click at [61, 19] on div at bounding box center [61, 16] width 14 height 14
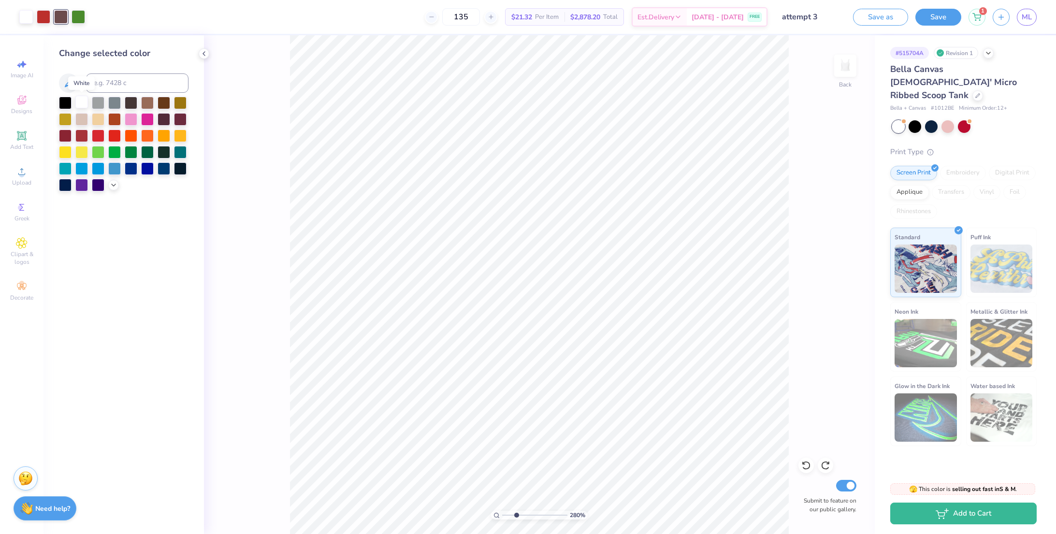
click at [82, 98] on div at bounding box center [81, 102] width 13 height 13
click at [510, 519] on input "range" at bounding box center [534, 515] width 65 height 9
type input "1.32"
click at [507, 515] on input "range" at bounding box center [534, 515] width 65 height 9
click at [851, 21] on button "Save" at bounding box center [939, 15] width 46 height 17
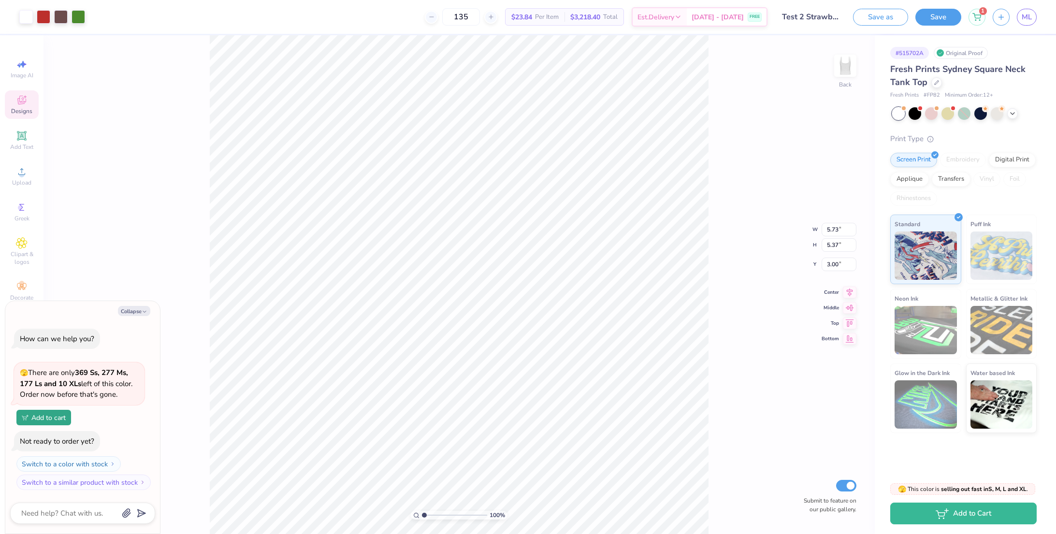
type textarea "x"
type input "1.68"
type textarea "x"
type input "5.12"
type input "4.80"
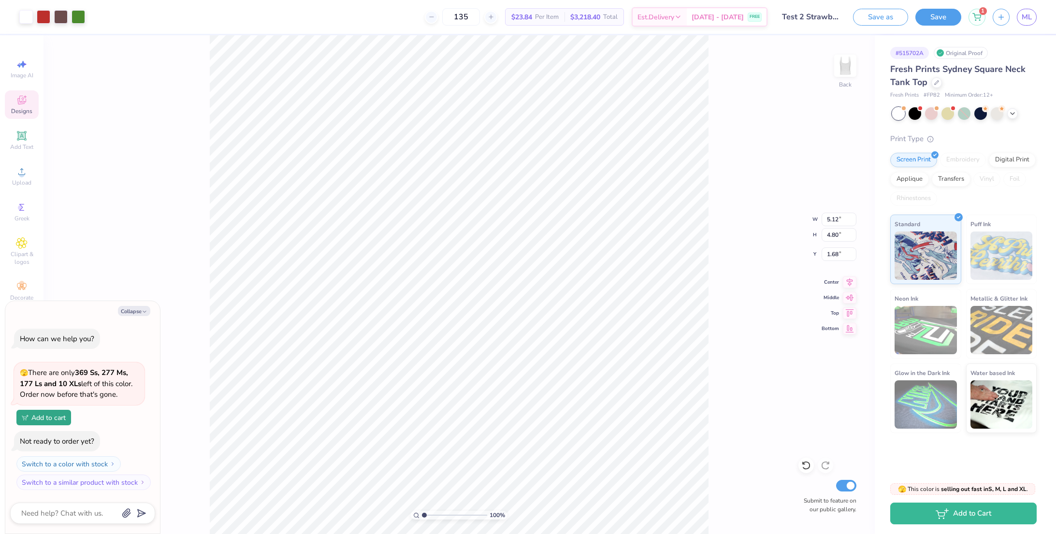
type textarea "x"
type input "1.70"
type textarea "x"
